Goal: Information Seeking & Learning: Learn about a topic

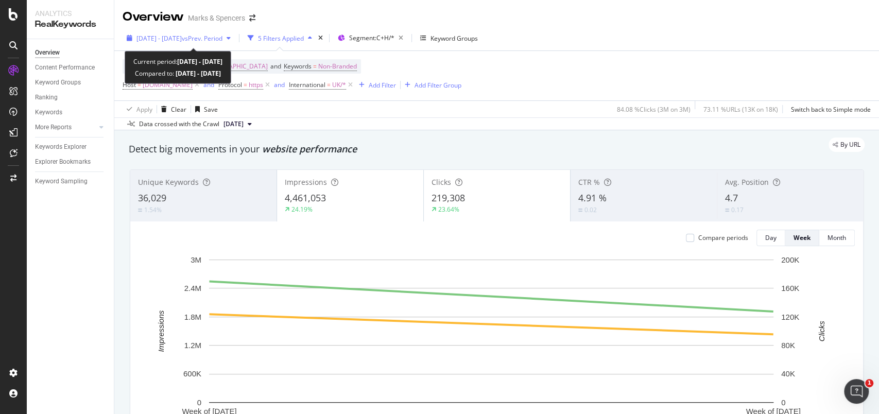
click at [124, 33] on div "[DATE] - [DATE] vs Prev. Period" at bounding box center [179, 37] width 112 height 15
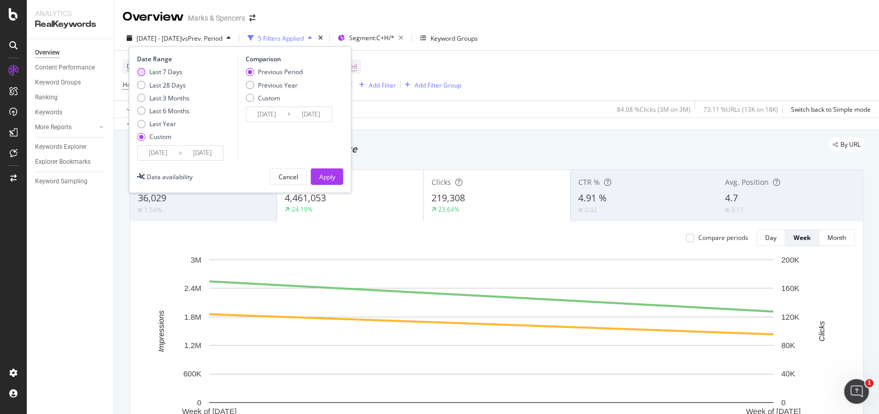
click at [142, 70] on div "Last 7 Days" at bounding box center [141, 72] width 8 height 8
type input "[DATE]"
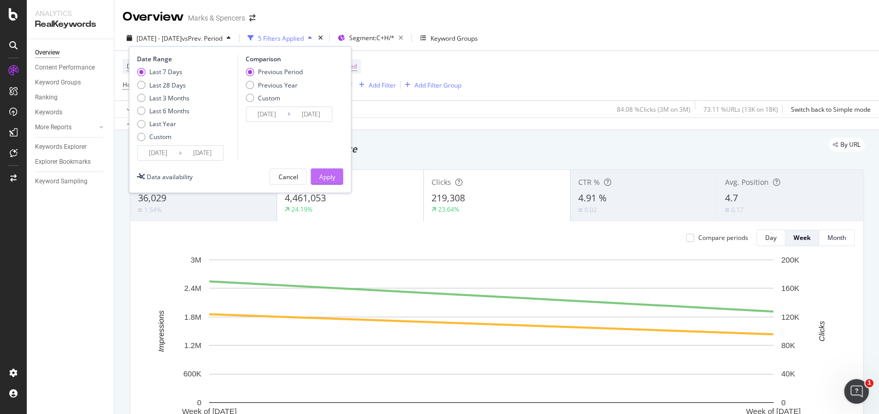
click at [320, 176] on div "Apply" at bounding box center [327, 176] width 16 height 9
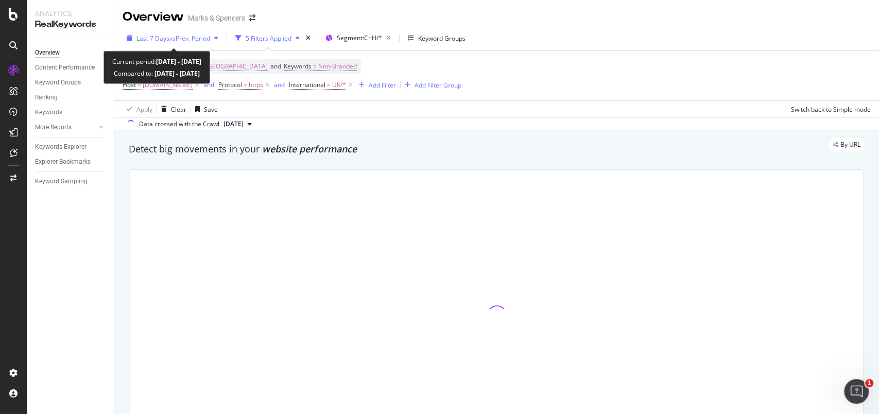
click at [130, 43] on div "Last 7 Days vs Prev. Period" at bounding box center [173, 37] width 100 height 15
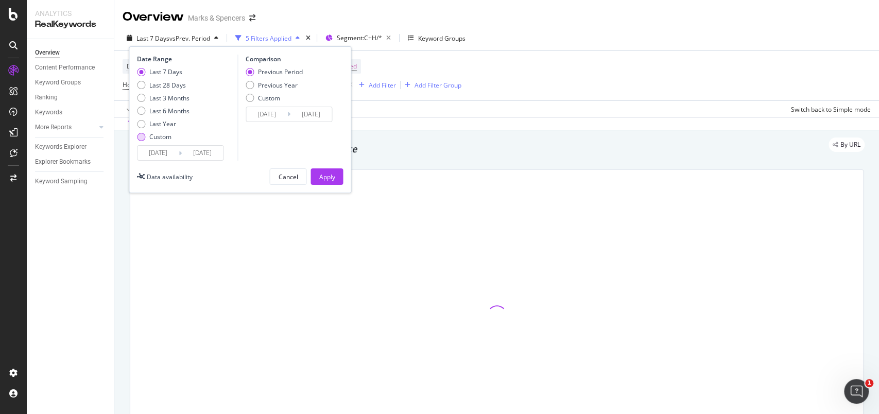
click at [148, 139] on div "Custom" at bounding box center [163, 136] width 53 height 9
type input "[DATE]"
click at [153, 152] on input "[DATE]" at bounding box center [157, 153] width 41 height 14
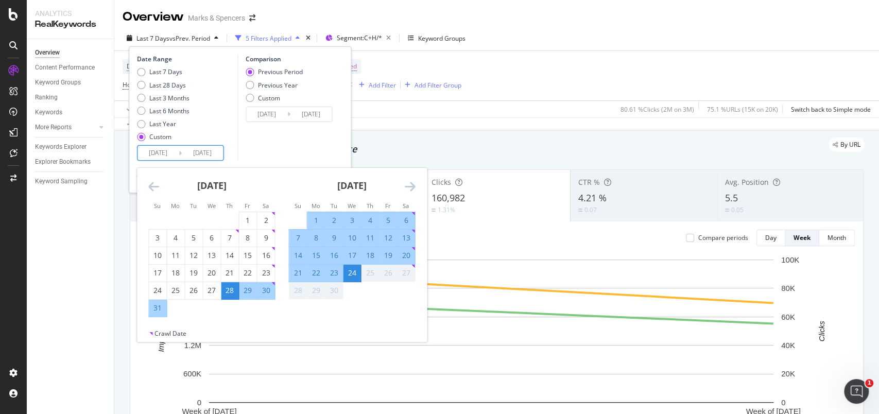
click at [367, 275] on div "25" at bounding box center [370, 273] width 18 height 10
click at [410, 185] on icon "Move forward to switch to the next month." at bounding box center [409, 186] width 11 height 12
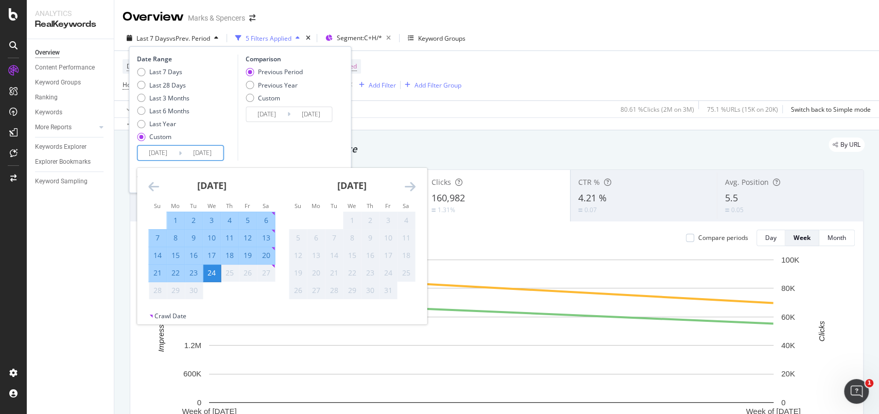
click at [236, 274] on div "25" at bounding box center [230, 273] width 18 height 10
click at [67, 255] on div "Overview Content Performance Keyword Groups Ranking Keywords More Reports Count…" at bounding box center [70, 226] width 87 height 375
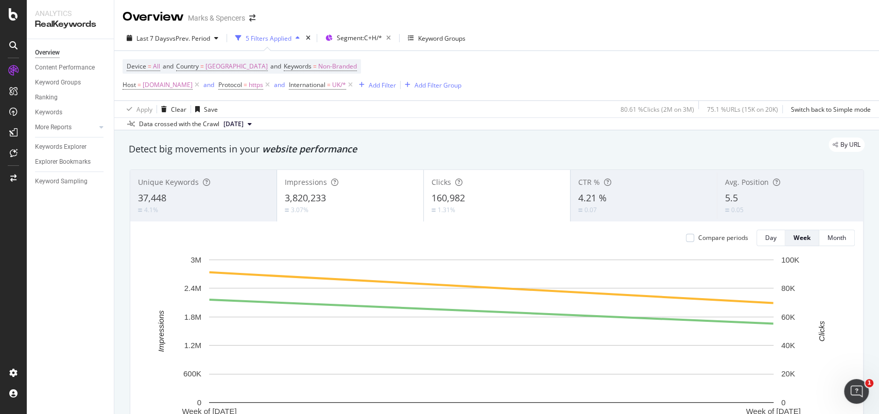
click at [240, 122] on span "[DATE]" at bounding box center [233, 123] width 20 height 9
click at [251, 154] on div "[DATE]" at bounding box center [236, 158] width 29 height 9
click at [136, 46] on button "Last 7 Days vs Prev. Period" at bounding box center [173, 38] width 100 height 16
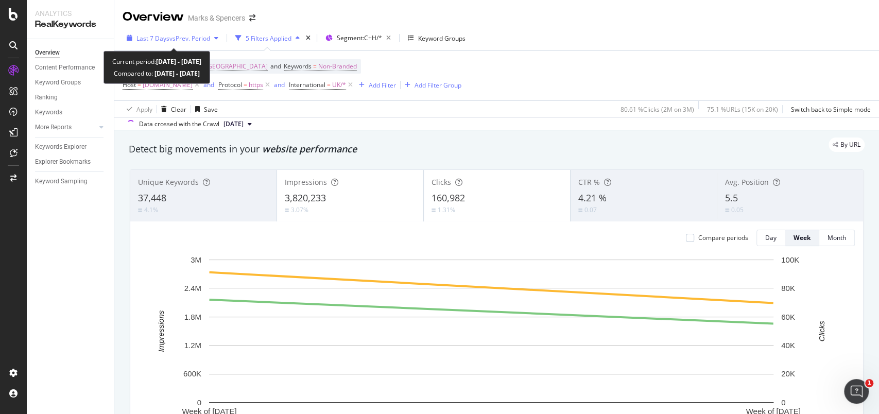
click at [129, 40] on icon "button" at bounding box center [130, 38] width 6 height 6
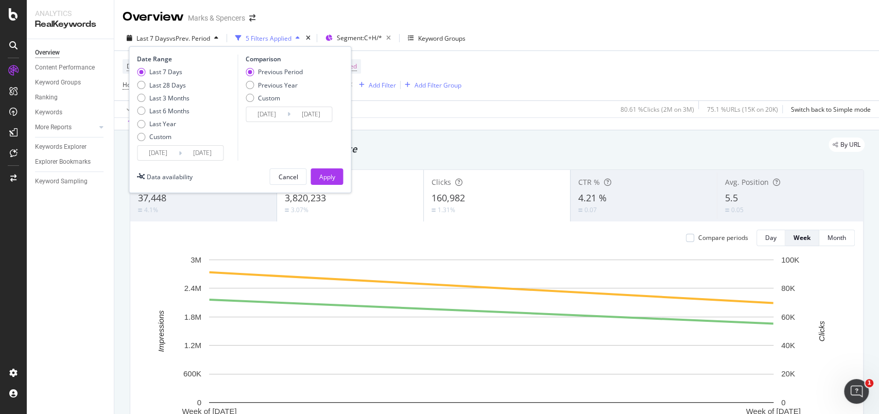
click at [154, 136] on div "Custom" at bounding box center [160, 136] width 22 height 9
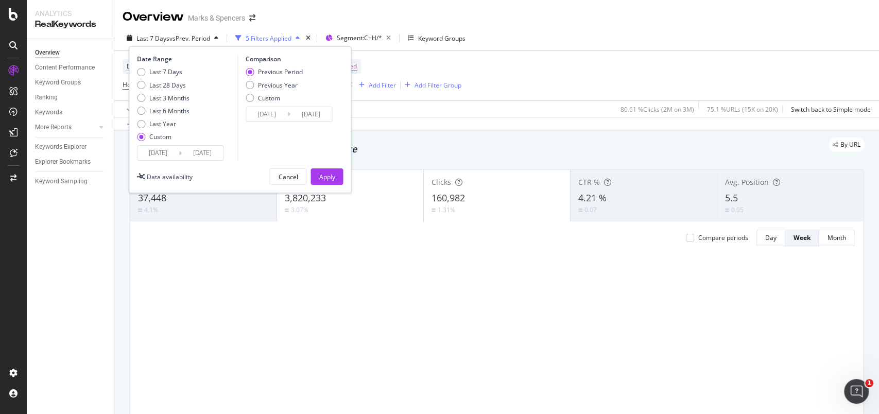
type input "[DATE]"
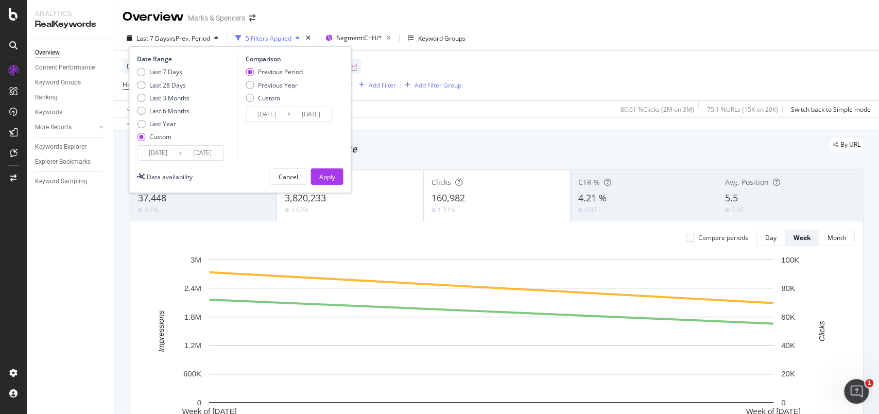
click at [160, 149] on input "[DATE]" at bounding box center [157, 153] width 41 height 14
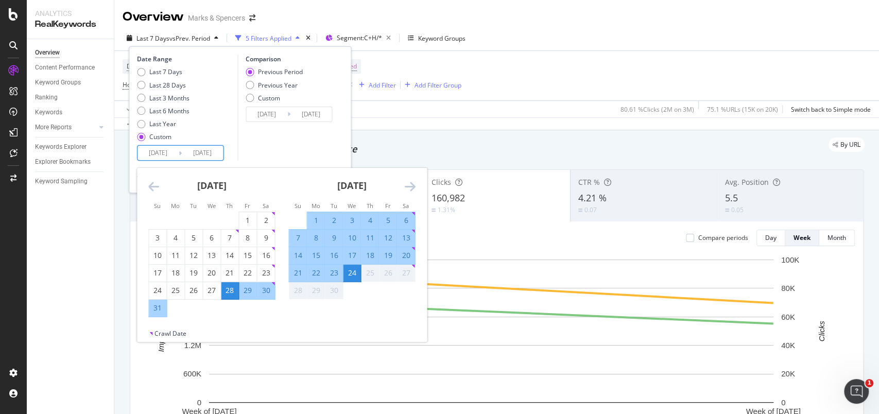
click at [410, 188] on icon "Move forward to switch to the next month." at bounding box center [409, 186] width 11 height 12
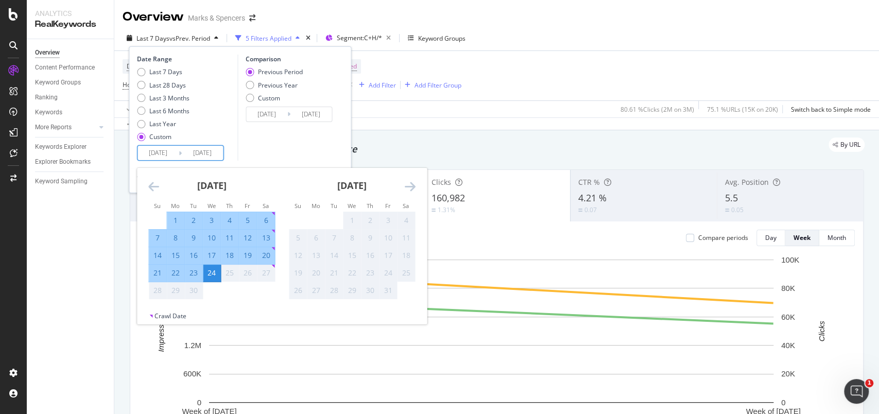
click at [201, 306] on div "[DATE] 1 2 3 4 5 6 7 8 9 10 11 12 13 14 15 16 17 18 19 20 21 22 23 24 25 26 27 …" at bounding box center [422, 242] width 560 height 149
click at [227, 274] on div "25" at bounding box center [230, 273] width 18 height 10
click at [242, 276] on div "26" at bounding box center [248, 273] width 18 height 10
click at [256, 276] on div "26" at bounding box center [248, 273] width 18 height 10
click at [545, 33] on div "Last 7 Days vs Prev. Period 5 Filters Applied Segment: C+H/* Keyword Groups Dat…" at bounding box center [496, 40] width 765 height 21
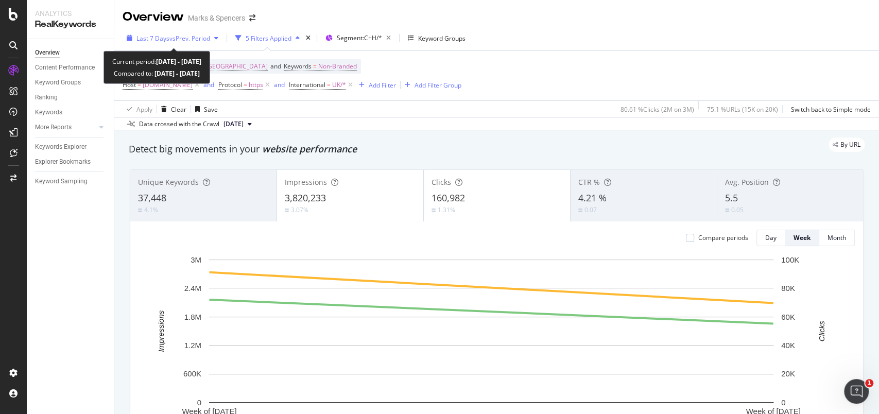
click at [206, 37] on span "vs Prev. Period" at bounding box center [189, 38] width 41 height 9
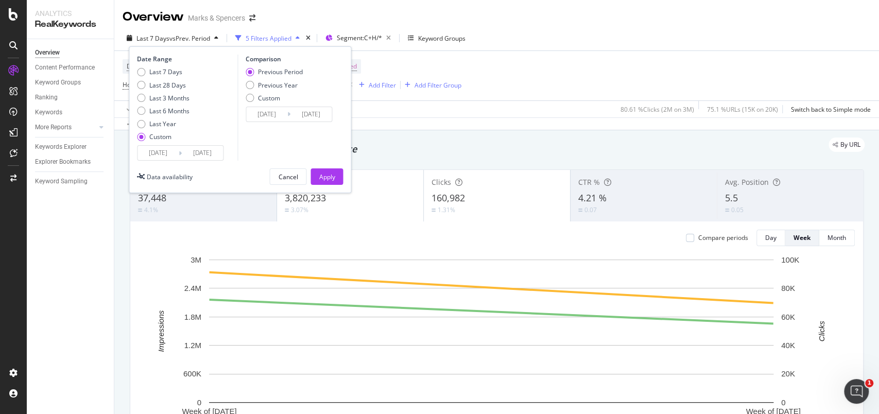
click at [160, 150] on input "[DATE]" at bounding box center [157, 153] width 41 height 14
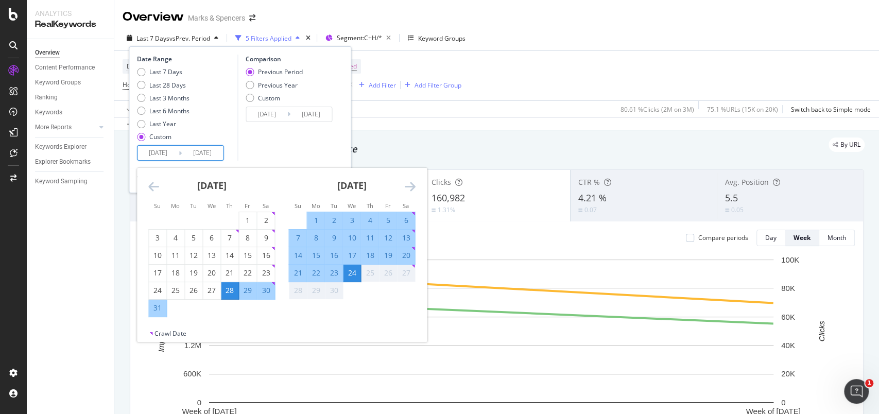
click at [330, 274] on div "23" at bounding box center [334, 273] width 18 height 10
type input "[DATE]"
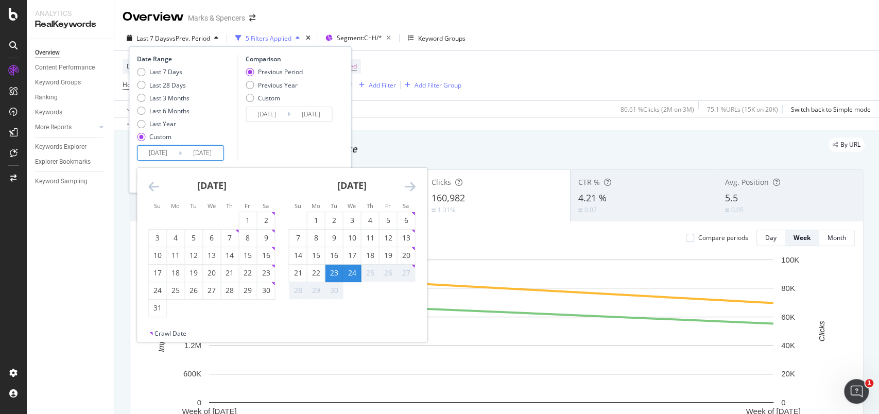
click at [402, 279] on div "27" at bounding box center [406, 273] width 18 height 17
click at [407, 271] on div "27" at bounding box center [406, 273] width 18 height 10
click at [412, 265] on div "Not available. Saturday, September 27, 2025" at bounding box center [412, 266] width 3 height 3
click at [414, 264] on td "27" at bounding box center [406, 273] width 18 height 18
click at [355, 304] on div "[DATE] 1 2 3 4 5 6 7 8 9 10 11 12 13 14 15 16 17 18 19 20 21 22 23 24 25 26 27 …" at bounding box center [422, 242] width 560 height 149
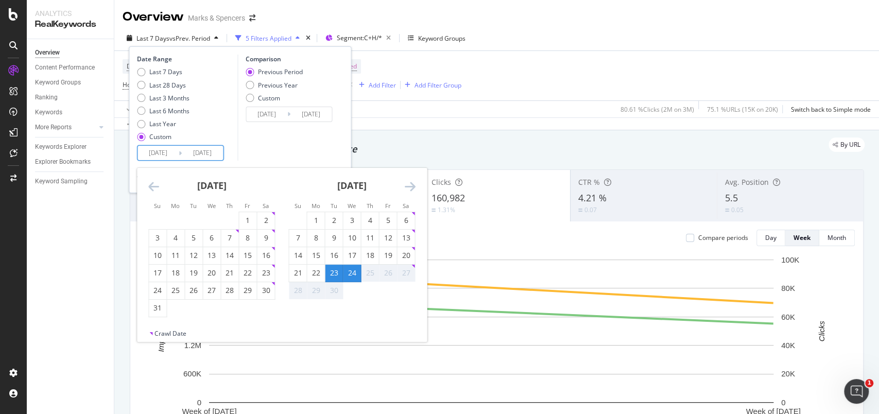
click at [162, 328] on div "[DATE] 1 2 3 4 5 6 7 8 9 10 11 12 13 14 15 16 17 18 19 20 21 22 23 24 25 26 27 …" at bounding box center [281, 248] width 289 height 161
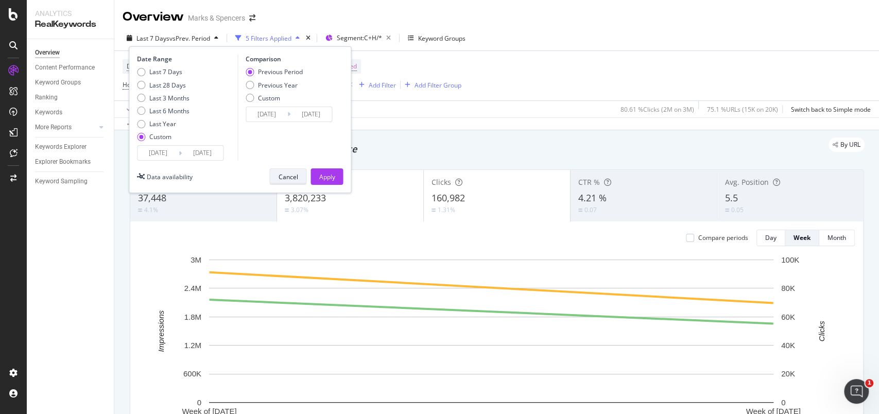
click at [287, 173] on div "Cancel" at bounding box center [288, 176] width 20 height 9
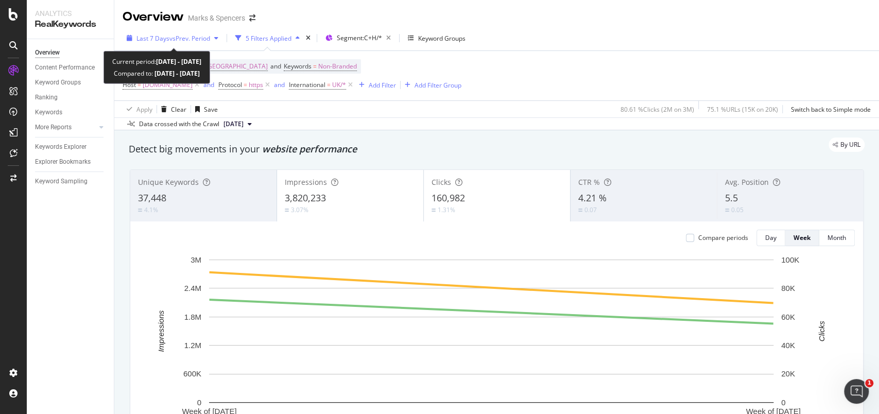
click at [130, 41] on icon "button" at bounding box center [130, 38] width 6 height 6
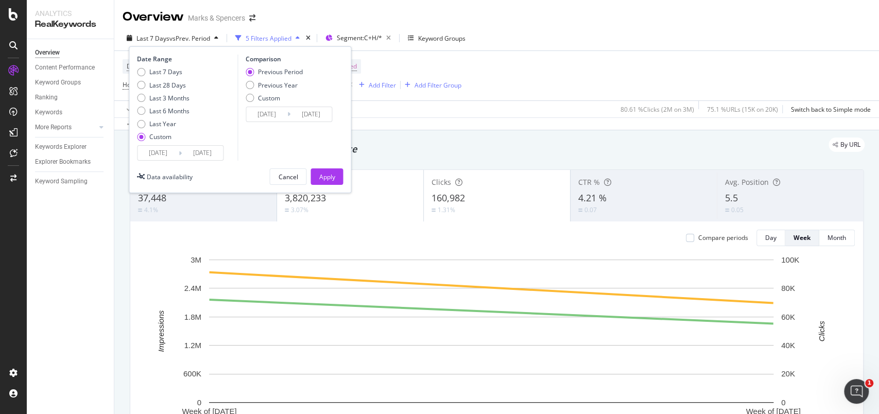
click at [157, 149] on input "[DATE]" at bounding box center [157, 153] width 41 height 14
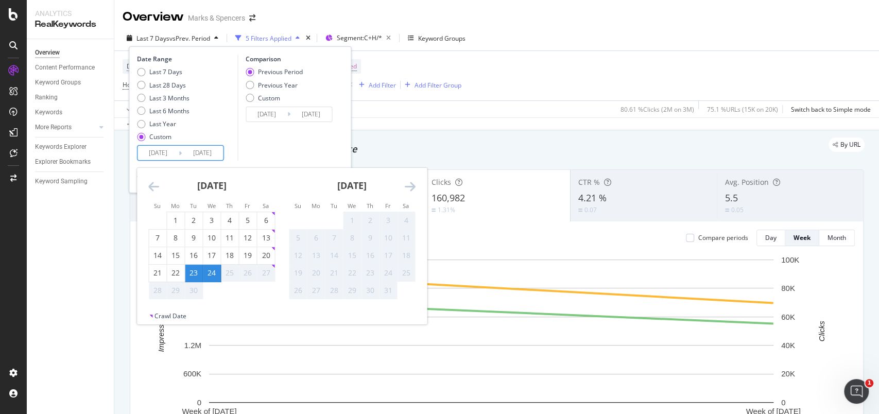
click at [140, 279] on div "[DATE] 1 2 3 4 5 6 7 8 9 10 11 12 13 14 15 16 17 18 19 20 21 22 23 24 25 26 27 …" at bounding box center [281, 240] width 289 height 144
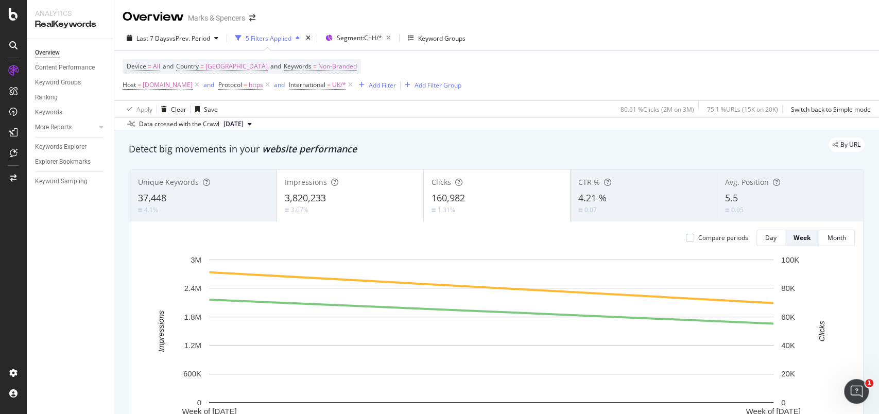
click at [93, 269] on div "Overview Content Performance Keyword Groups Ranking Keywords More Reports Count…" at bounding box center [70, 226] width 87 height 375
click at [853, 393] on icon "Open Intercom Messenger" at bounding box center [854, 390] width 17 height 17
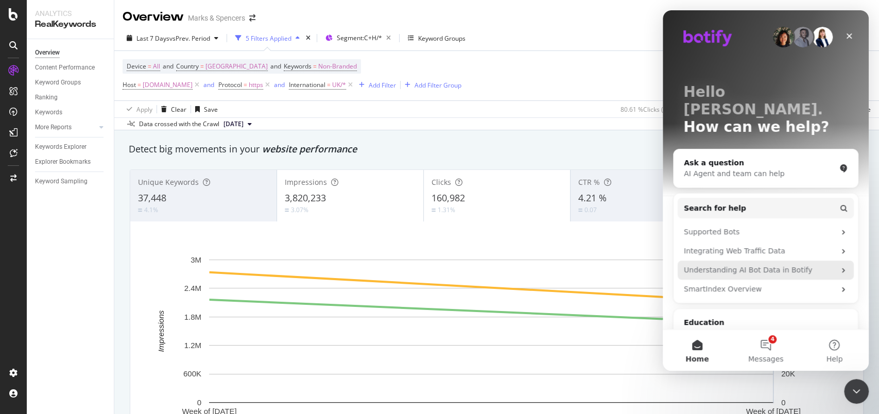
scroll to position [58, 0]
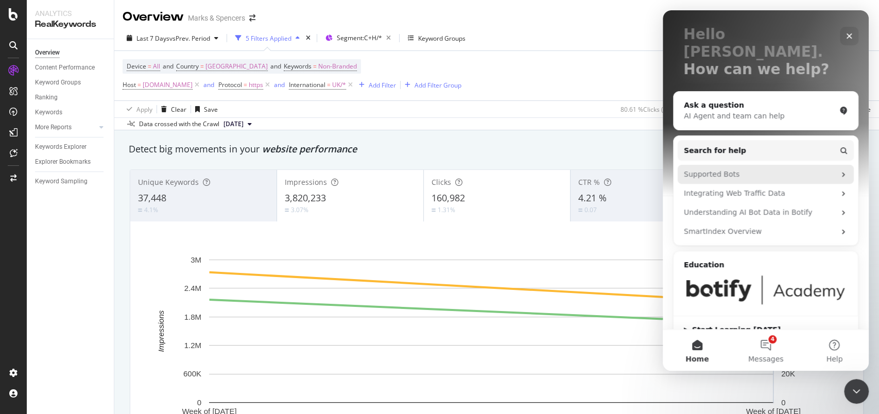
click at [749, 169] on div "Supported Bots" at bounding box center [759, 174] width 151 height 11
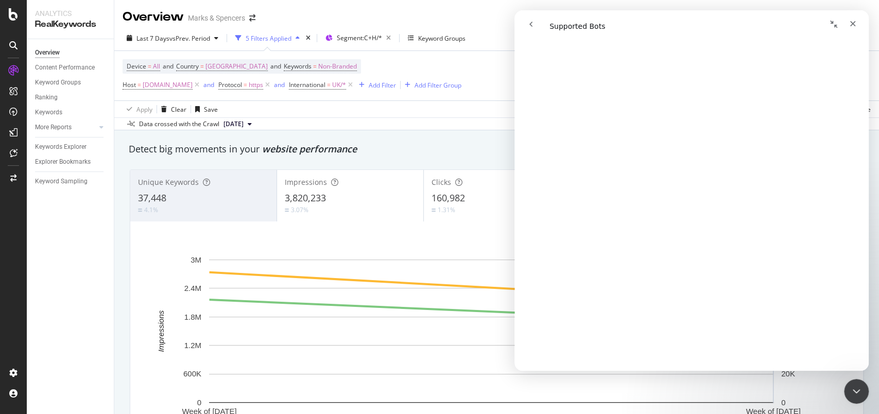
scroll to position [480, 0]
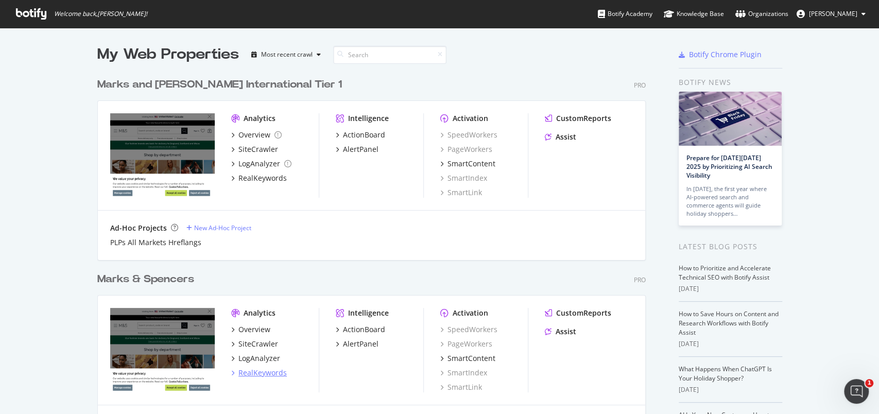
click at [238, 376] on div "RealKeywords" at bounding box center [262, 373] width 48 height 10
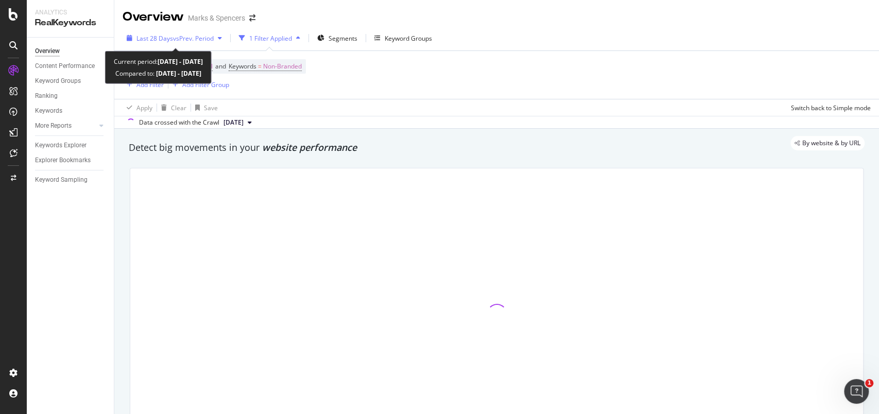
click at [132, 40] on div "button" at bounding box center [130, 38] width 14 height 6
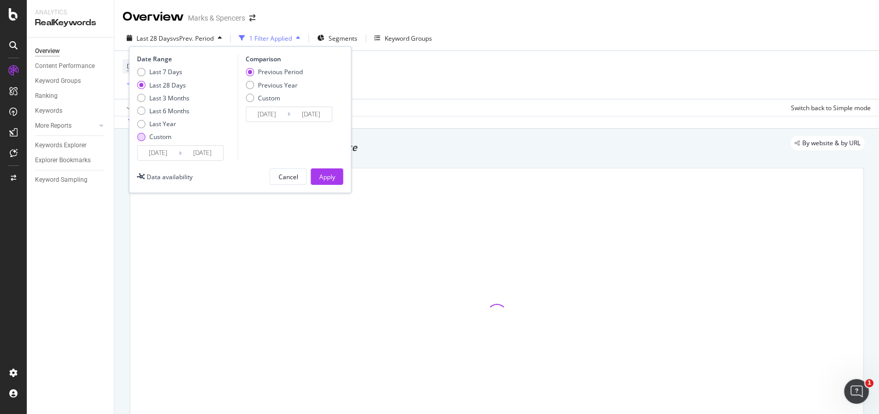
click at [144, 137] on div "Custom" at bounding box center [141, 137] width 8 height 8
click at [160, 159] on input "[DATE]" at bounding box center [157, 153] width 41 height 14
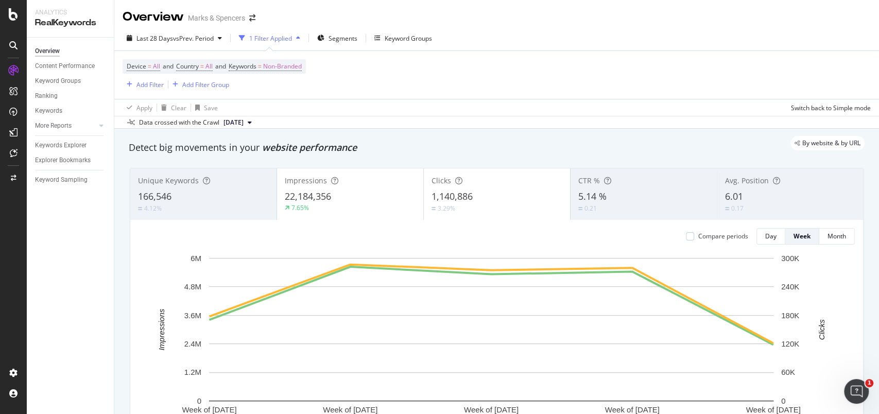
click at [376, 148] on div "By website & by URL" at bounding box center [491, 143] width 746 height 14
click at [259, 16] on span at bounding box center [252, 17] width 14 height 7
